Goal: Task Accomplishment & Management: Manage account settings

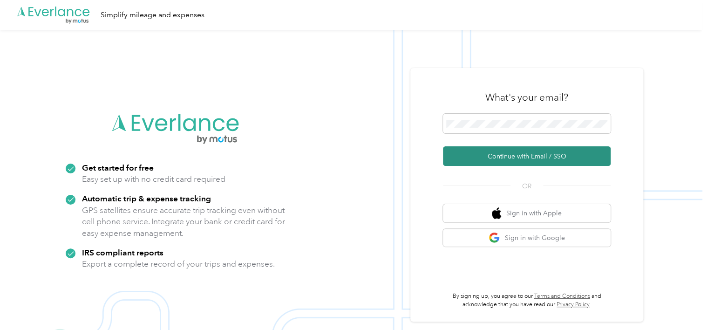
click at [519, 159] on button "Continue with Email / SSO" at bounding box center [527, 156] width 168 height 20
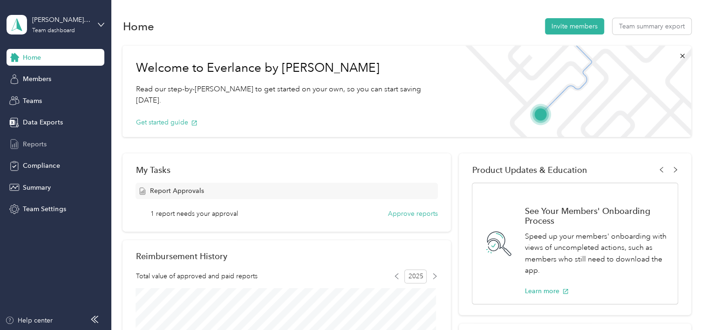
click at [37, 144] on span "Reports" at bounding box center [35, 144] width 24 height 10
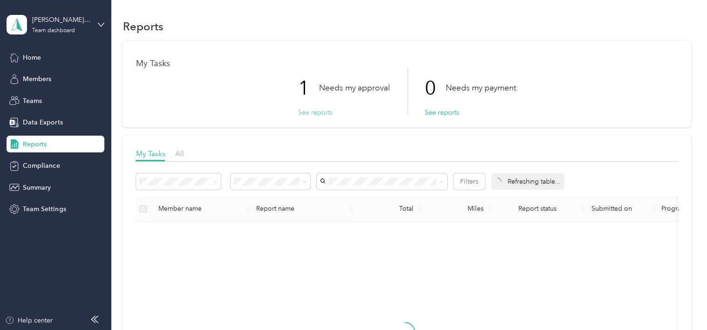
click at [317, 110] on button "See reports" at bounding box center [315, 113] width 34 height 10
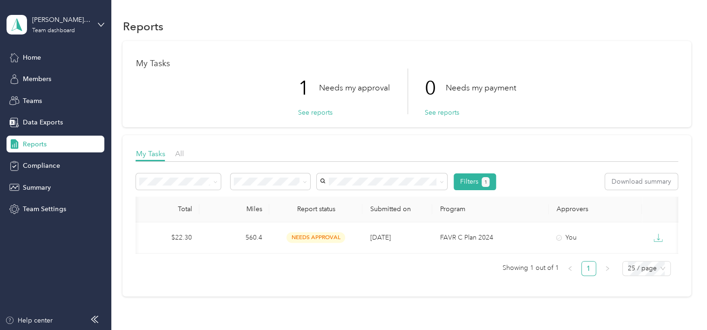
scroll to position [0, 235]
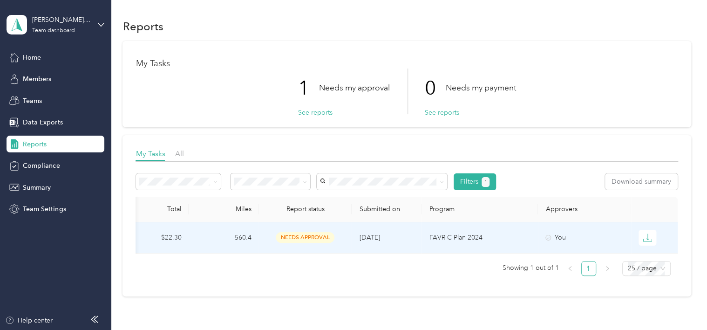
click at [271, 237] on div "needs approval" at bounding box center [305, 237] width 78 height 11
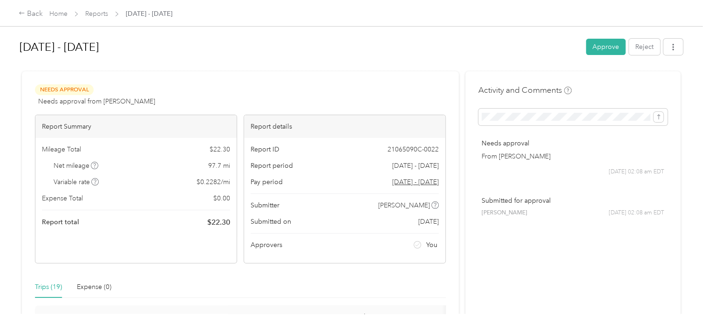
click at [589, 47] on button "Approve" at bounding box center [606, 47] width 40 height 16
